Goal: Contribute content

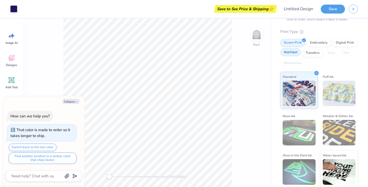
scroll to position [47, 0]
click at [73, 102] on button "Collapse" at bounding box center [70, 101] width 17 height 5
type textarea "x"
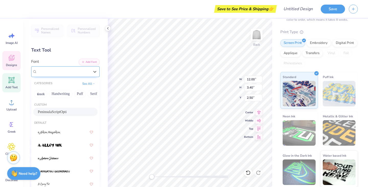
click at [54, 71] on span "PeninsulaScriptOpti" at bounding box center [52, 72] width 31 height 6
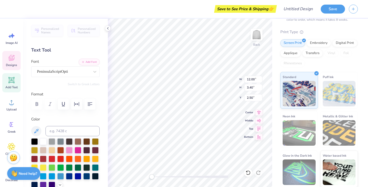
scroll to position [0, 0]
type textarea "Delta Zeta"
click at [335, 9] on button "Save" at bounding box center [333, 8] width 24 height 9
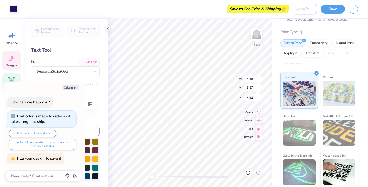
click at [293, 13] on input "Design Title" at bounding box center [304, 9] width 25 height 10
type textarea "x"
type input "d"
type textarea "x"
type input "dz"
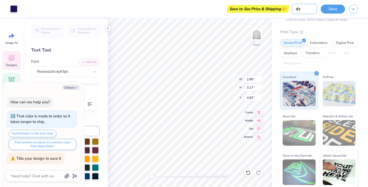
type textarea "x"
type input "dz"
click at [337, 7] on button "Save" at bounding box center [333, 8] width 24 height 9
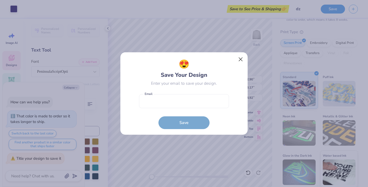
click at [242, 59] on button "Close" at bounding box center [241, 60] width 10 height 10
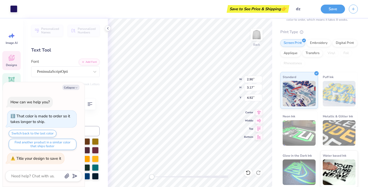
type textarea "x"
